Goal: Information Seeking & Learning: Find specific fact

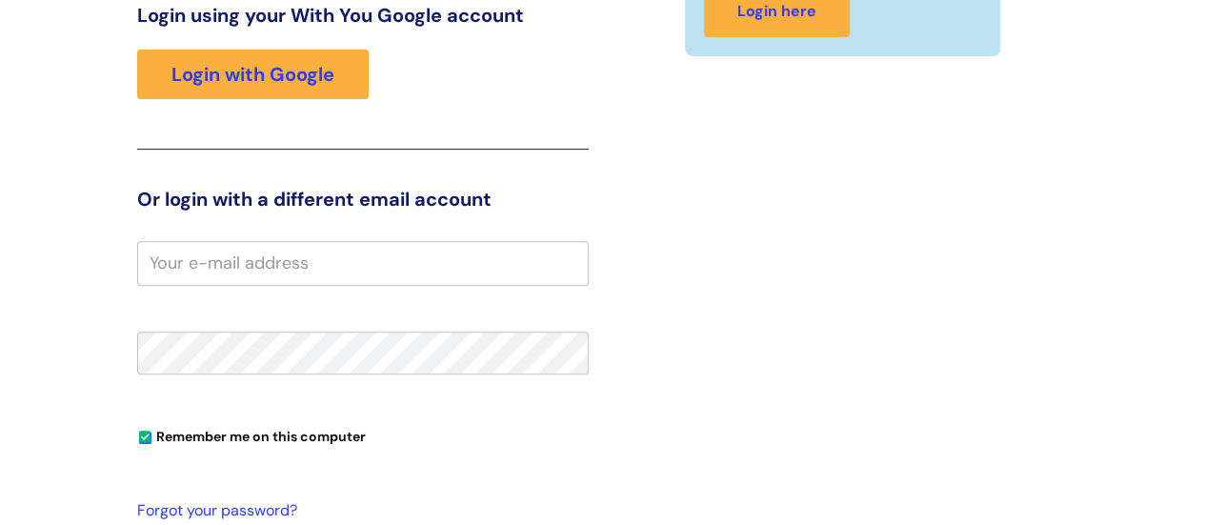
scroll to position [290, 0]
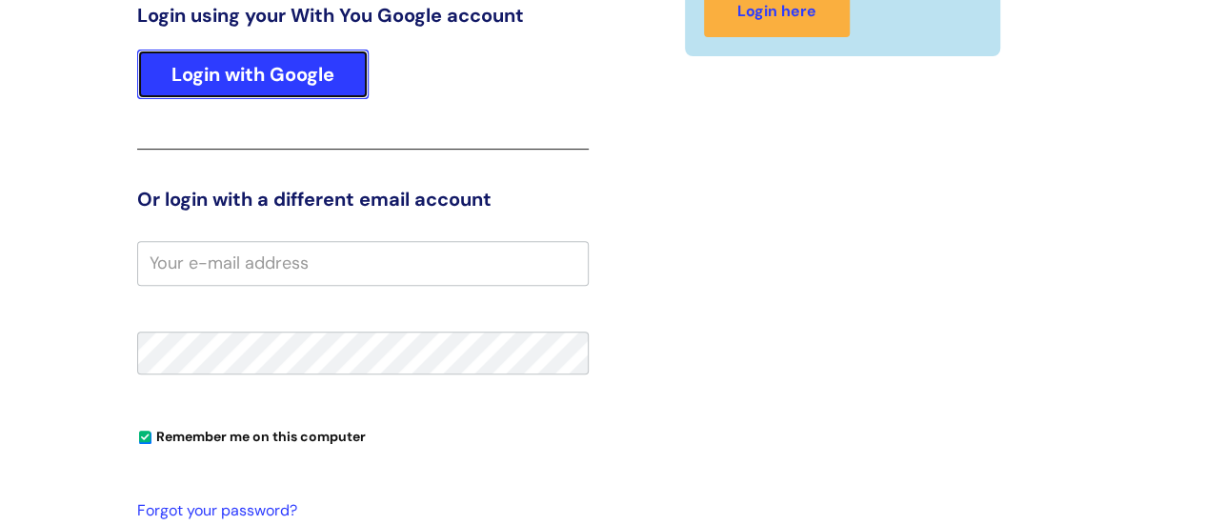
click at [289, 69] on link "Login with Google" at bounding box center [252, 75] width 231 height 50
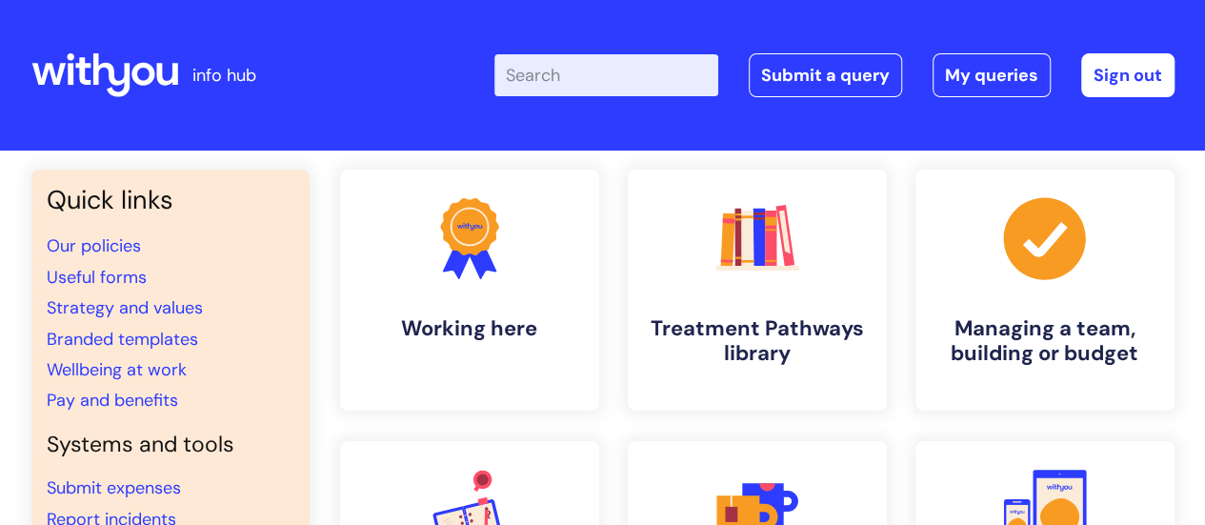
click at [585, 73] on input "Enter your search term here..." at bounding box center [606, 75] width 224 height 42
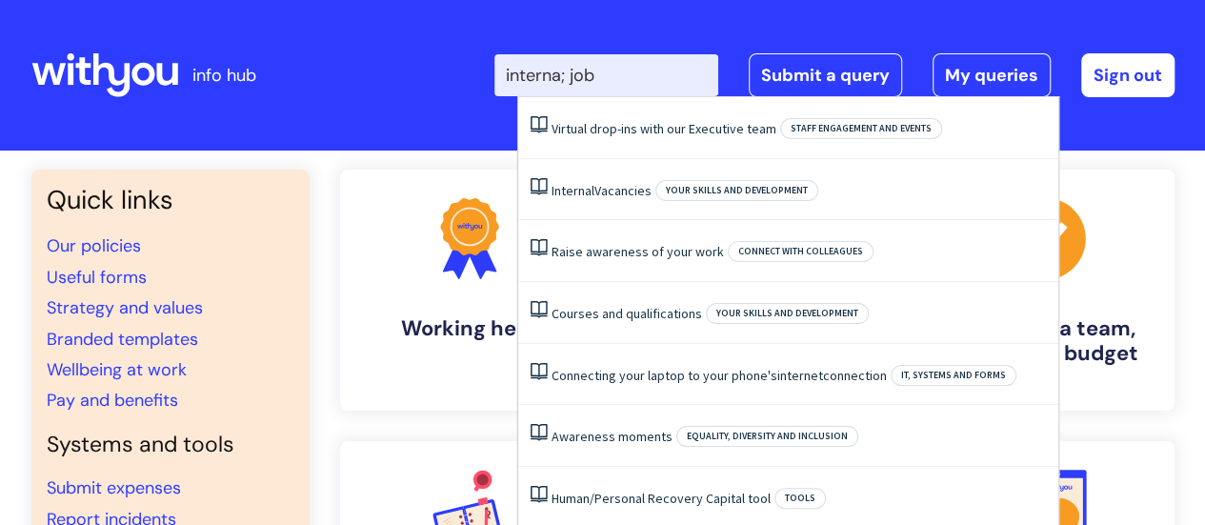
type input "interna; jobs"
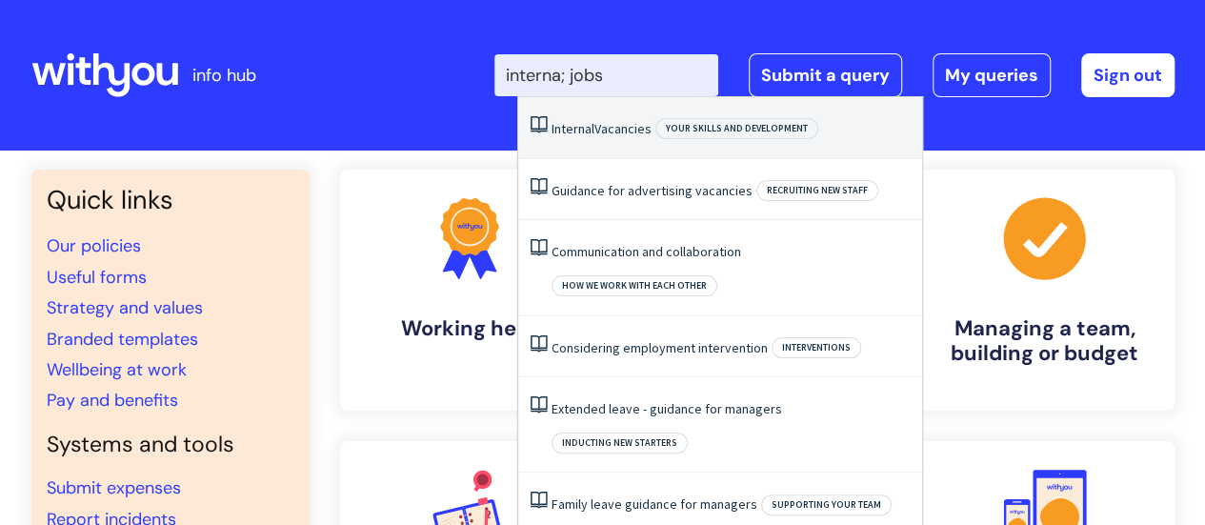
click at [602, 143] on li "Internal Vacancies Your skills and development" at bounding box center [720, 128] width 404 height 62
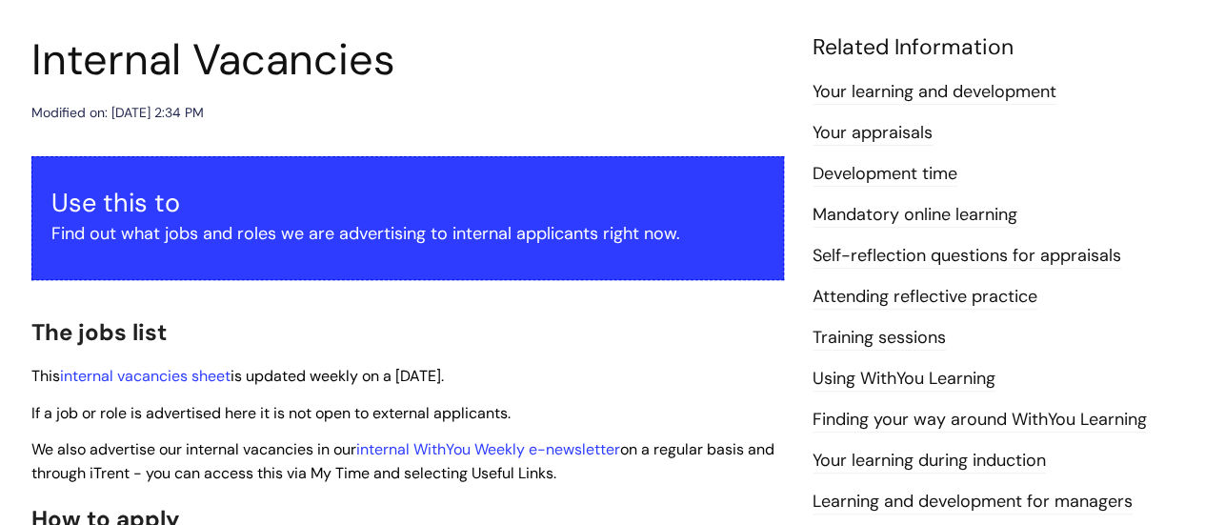
scroll to position [215, 0]
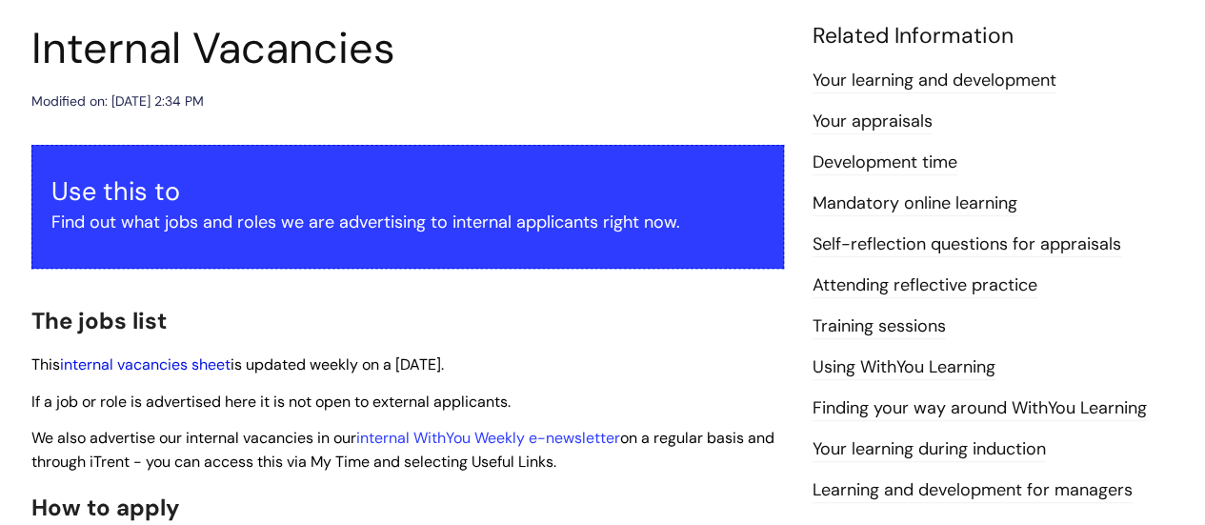
click at [142, 369] on link "internal vacancies sheet" at bounding box center [145, 364] width 170 height 20
